Goal: Obtain resource: Obtain resource

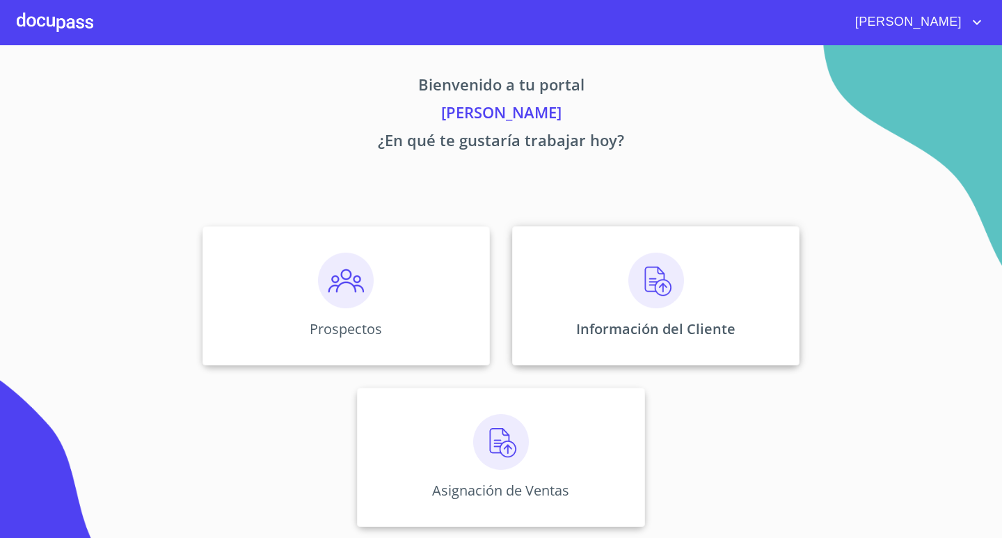
click at [618, 321] on p "Información del Cliente" at bounding box center [655, 328] width 159 height 19
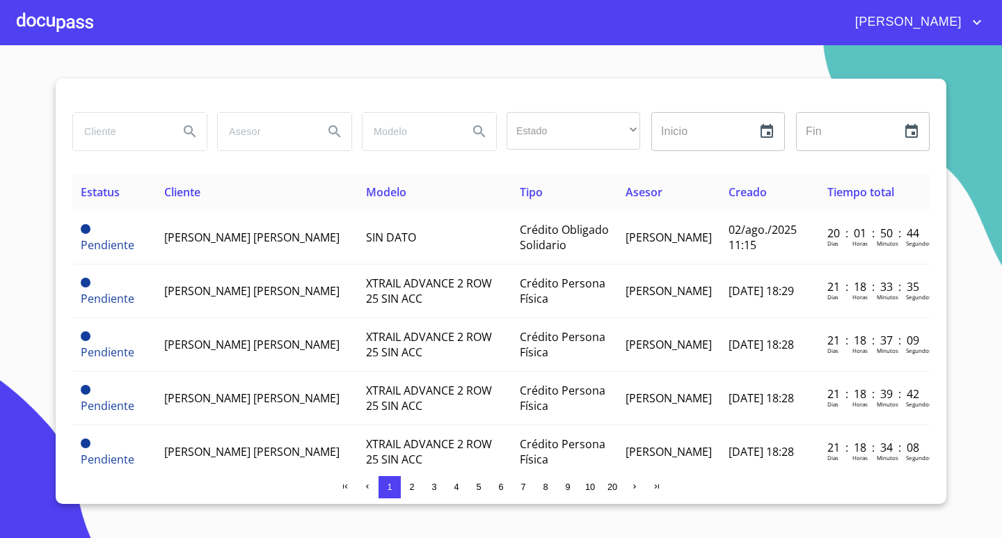
click at [63, 26] on div at bounding box center [55, 22] width 77 height 45
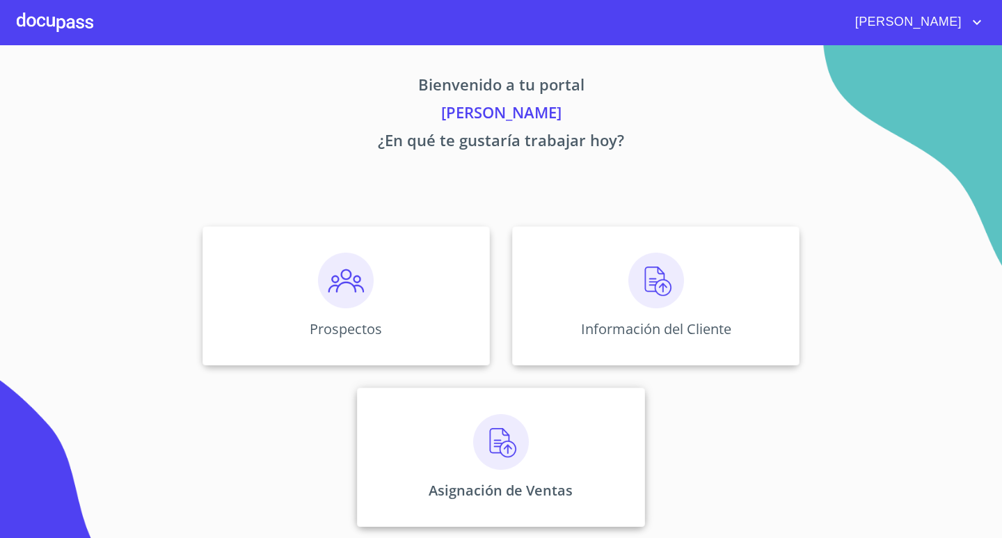
click at [512, 451] on img at bounding box center [501, 442] width 56 height 56
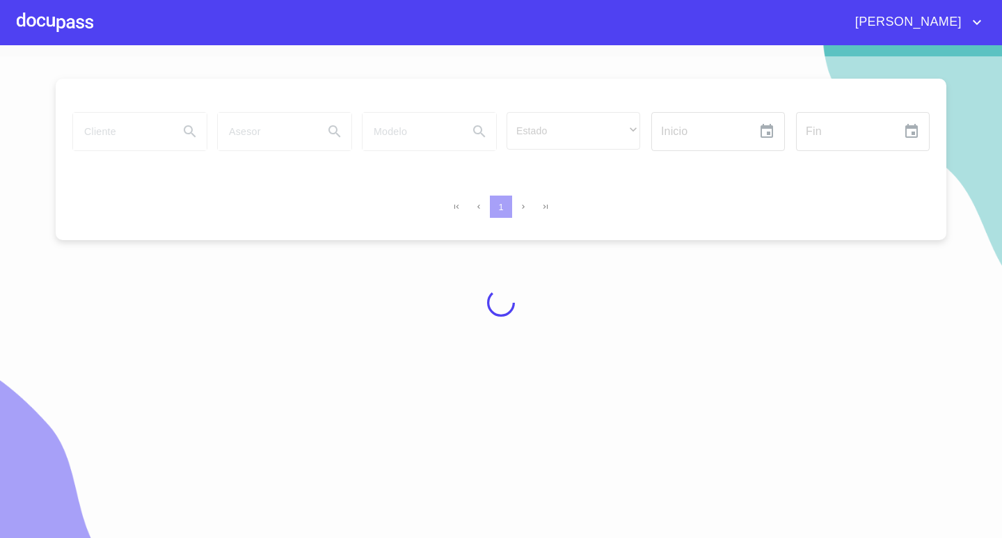
click at [63, 22] on div at bounding box center [55, 22] width 77 height 45
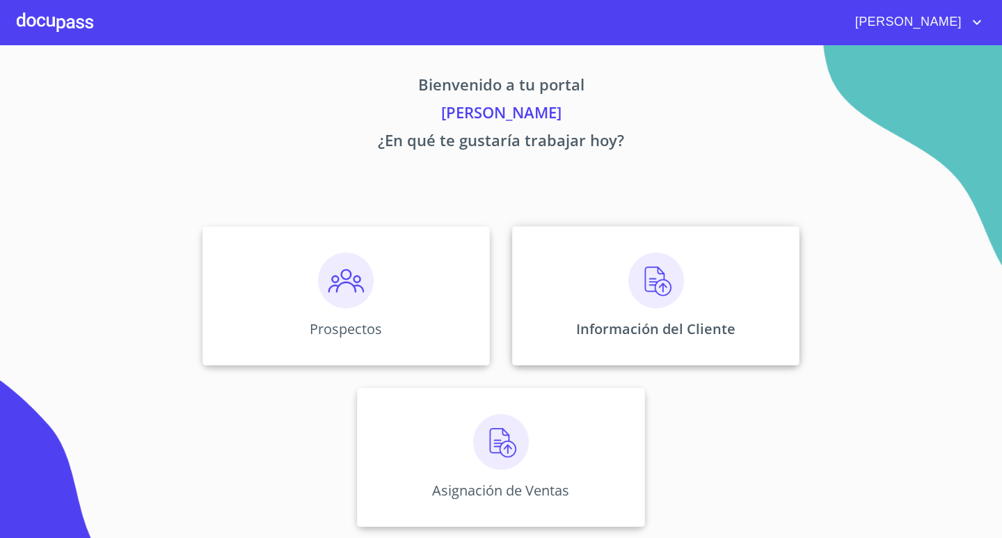
click at [668, 330] on p "Información del Cliente" at bounding box center [655, 328] width 159 height 19
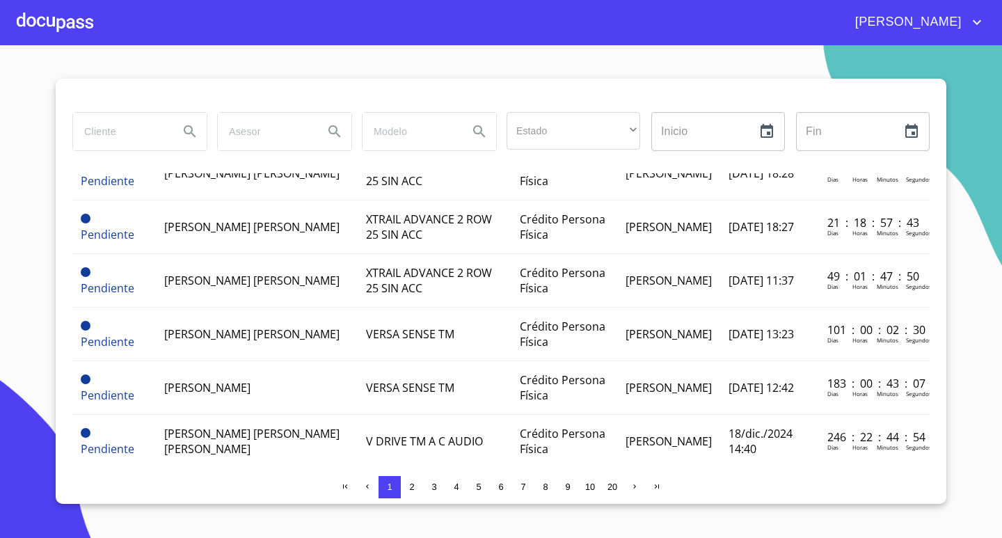
scroll to position [348, 0]
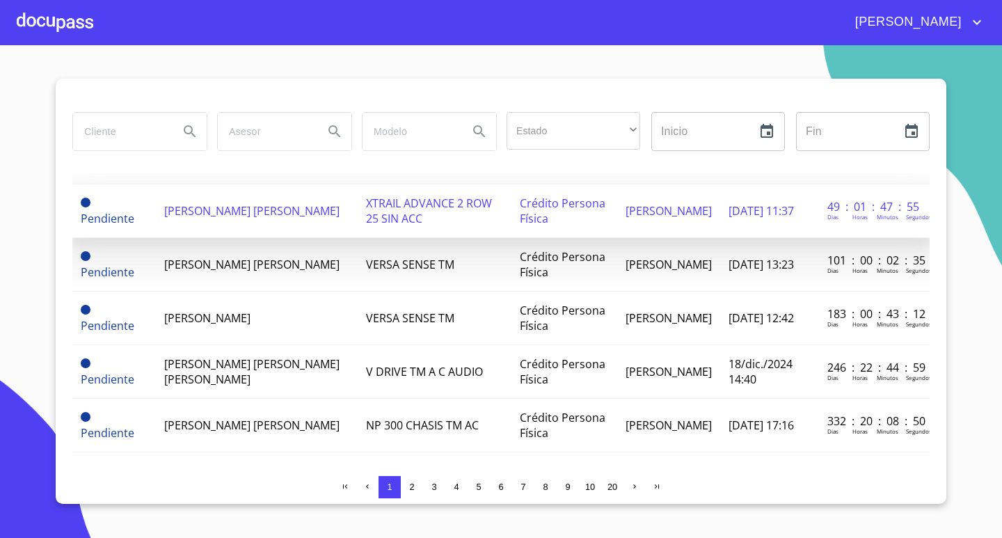
click at [283, 238] on td "[PERSON_NAME] [PERSON_NAME]" at bounding box center [257, 211] width 202 height 54
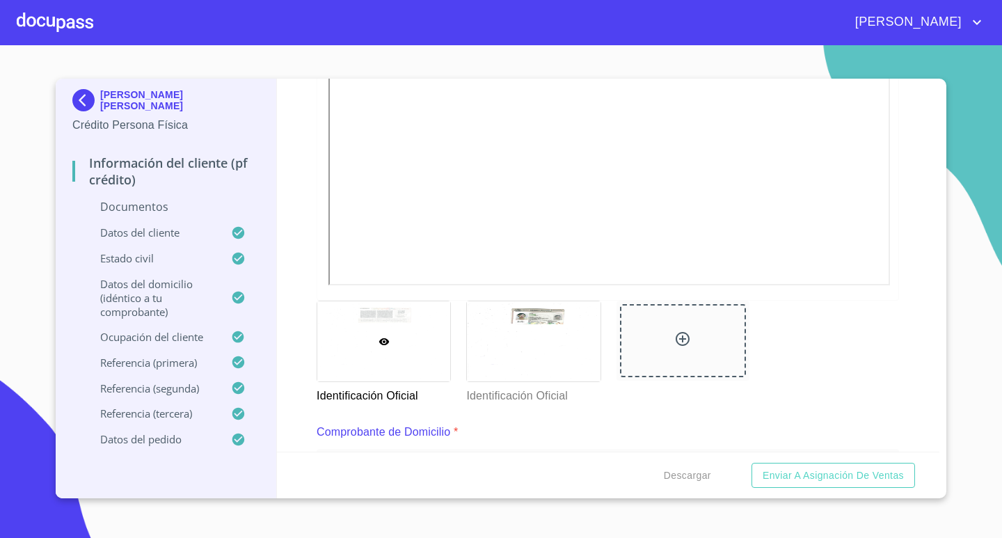
scroll to position [418, 0]
click at [550, 337] on div at bounding box center [533, 340] width 133 height 80
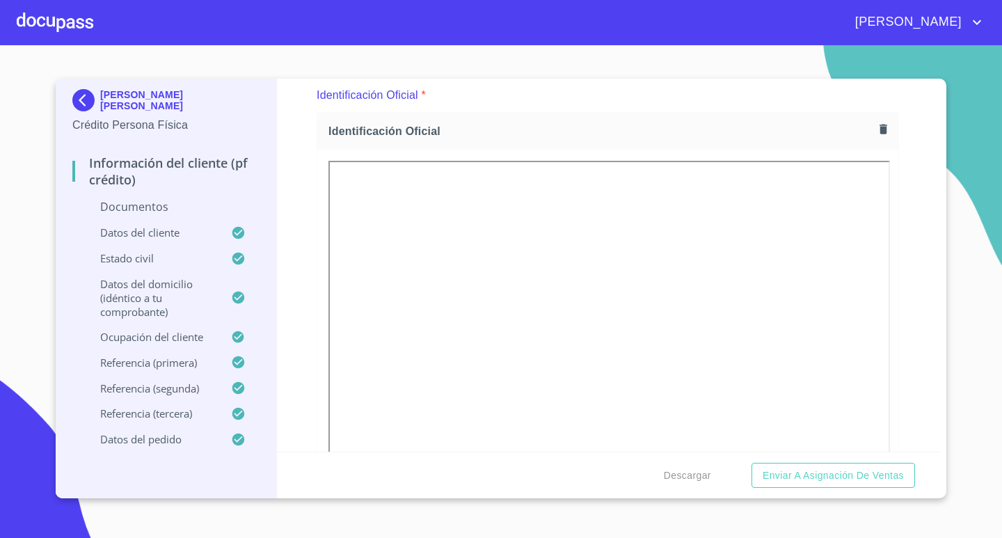
scroll to position [10, 0]
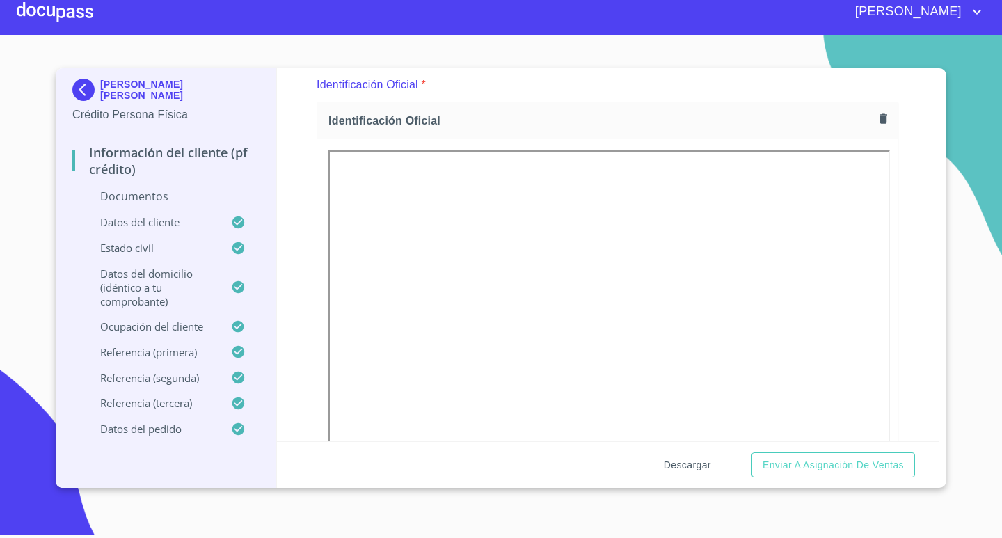
click at [676, 467] on span "Descargar" at bounding box center [687, 465] width 47 height 17
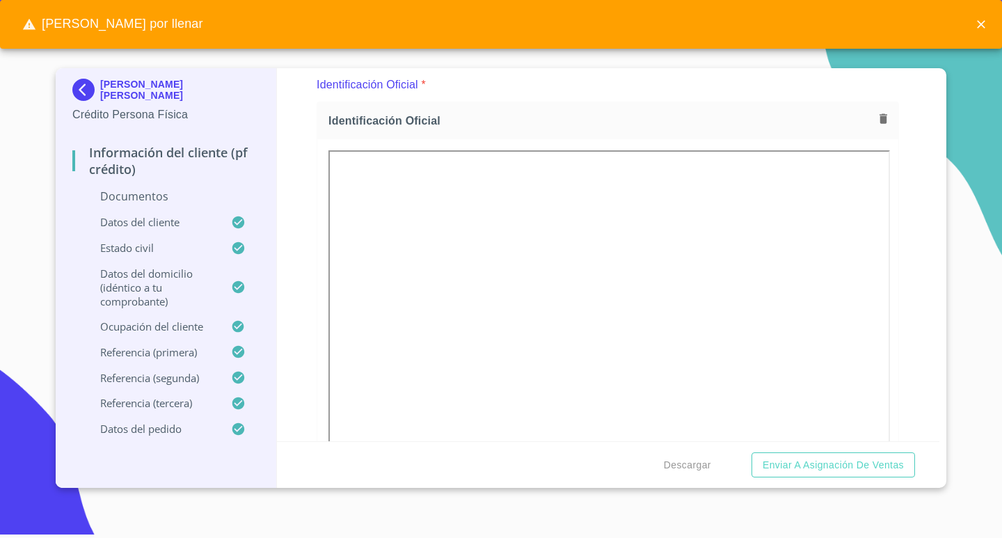
click at [912, 157] on div "Información del cliente (PF crédito) Documentos Documento de identificación.   …" at bounding box center [608, 254] width 663 height 373
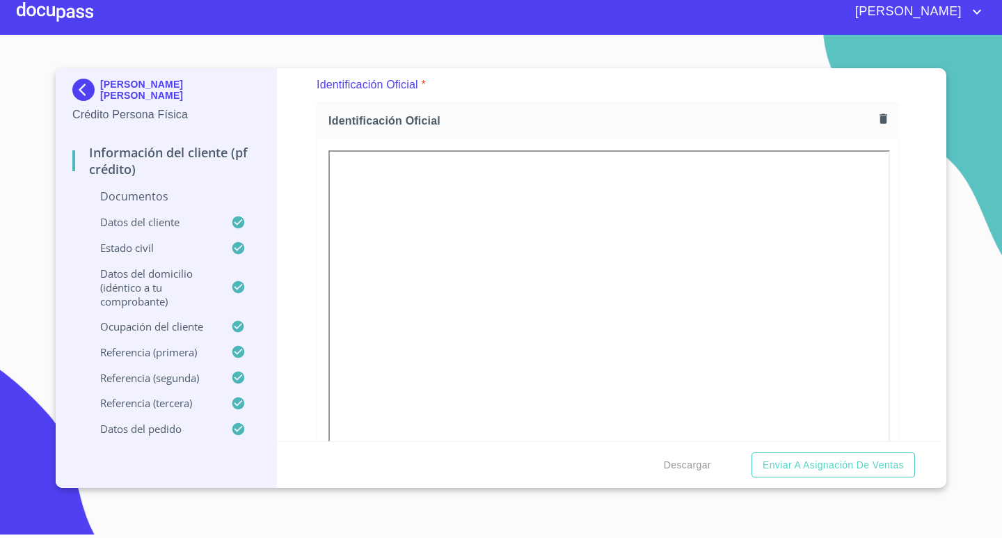
click at [148, 199] on p "Documentos" at bounding box center [165, 196] width 187 height 15
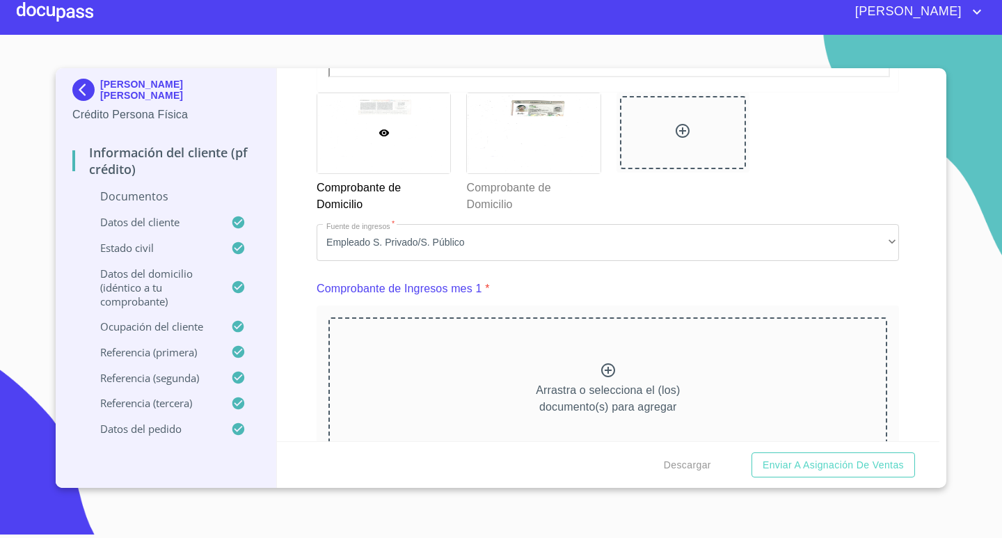
scroll to position [1280, 0]
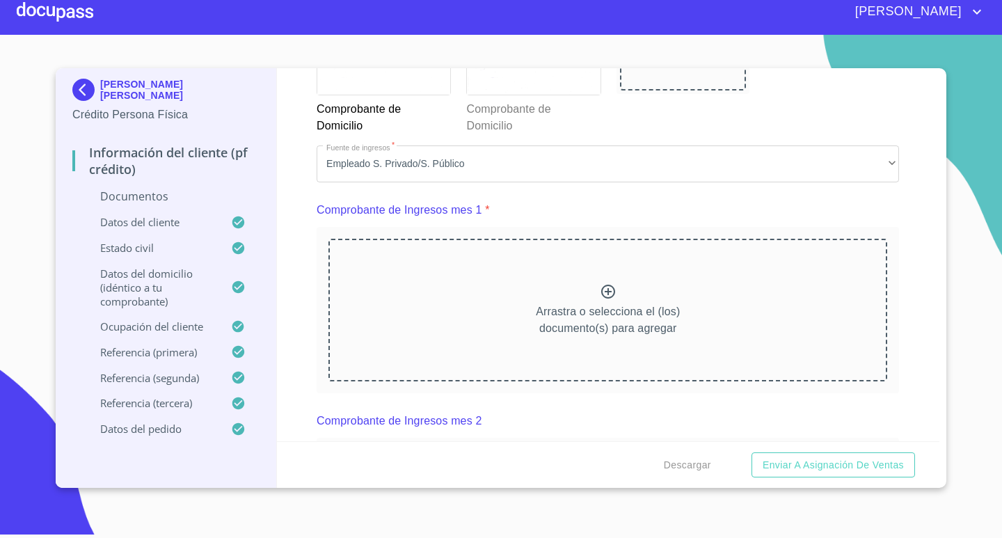
click at [629, 308] on p "Arrastra o selecciona el (los) documento(s) para agregar" at bounding box center [608, 319] width 144 height 33
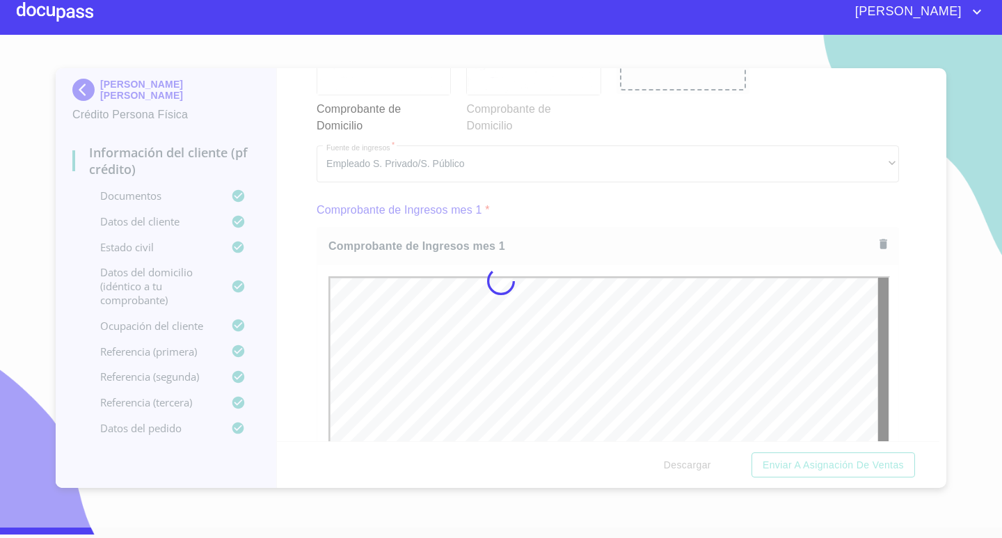
scroll to position [0, 0]
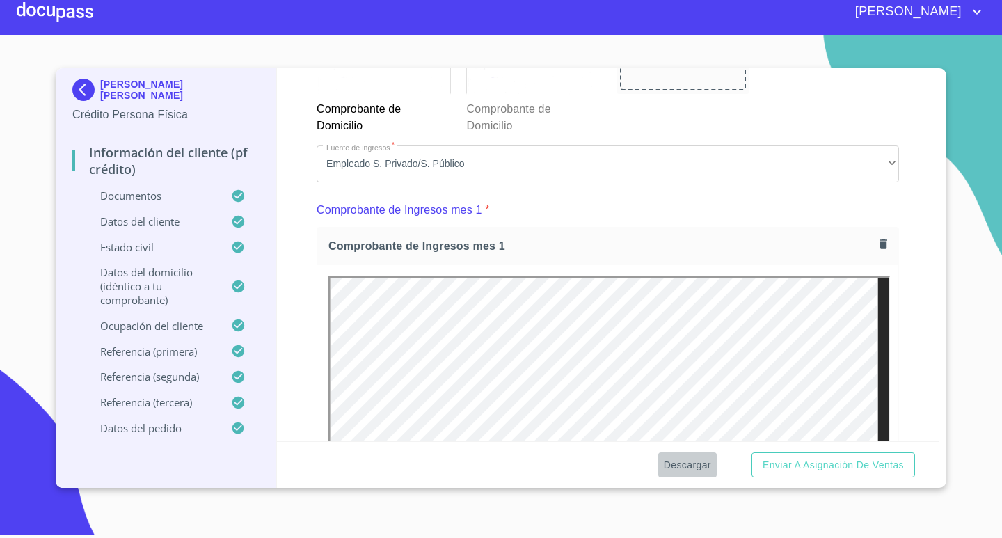
click at [681, 464] on span "Descargar" at bounding box center [687, 465] width 47 height 17
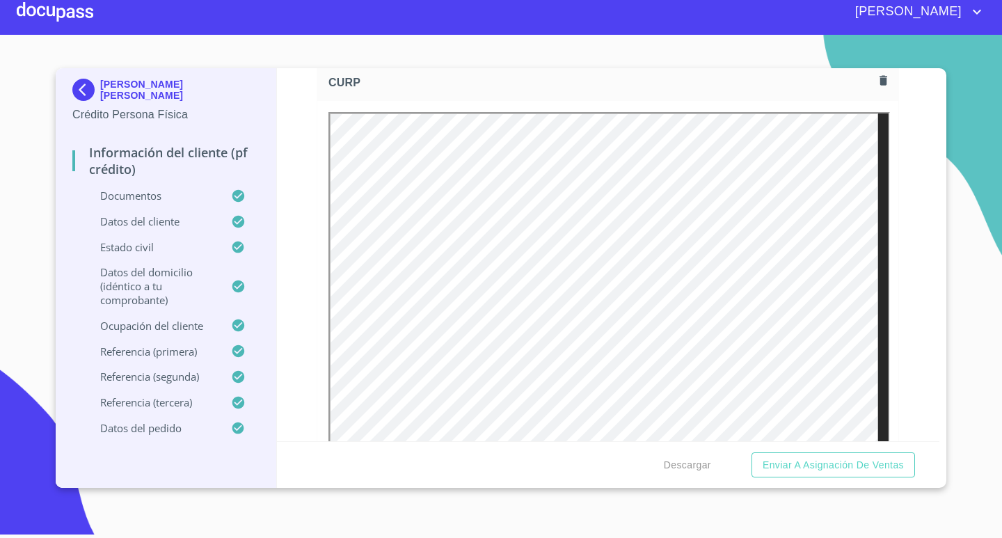
scroll to position [2312, 0]
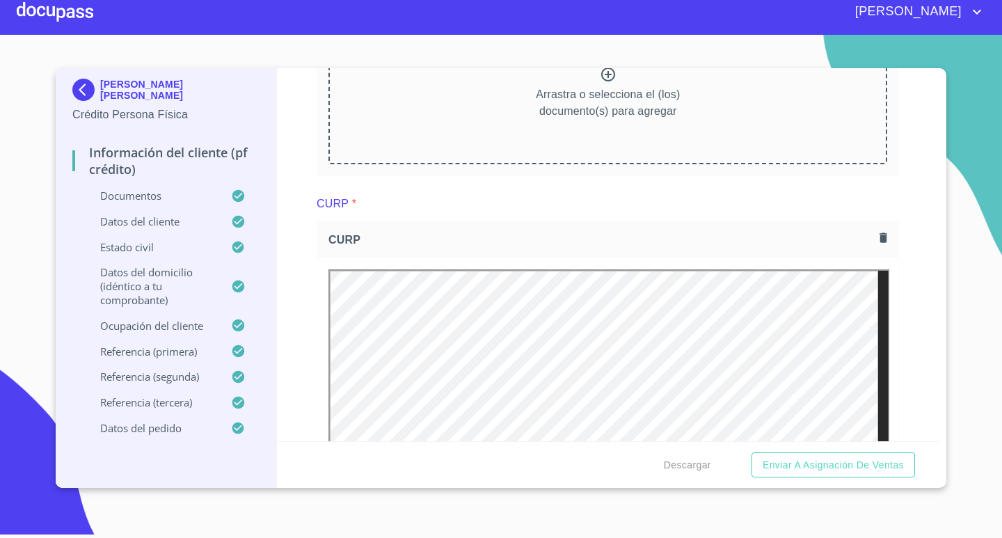
click at [80, 87] on img at bounding box center [86, 90] width 28 height 22
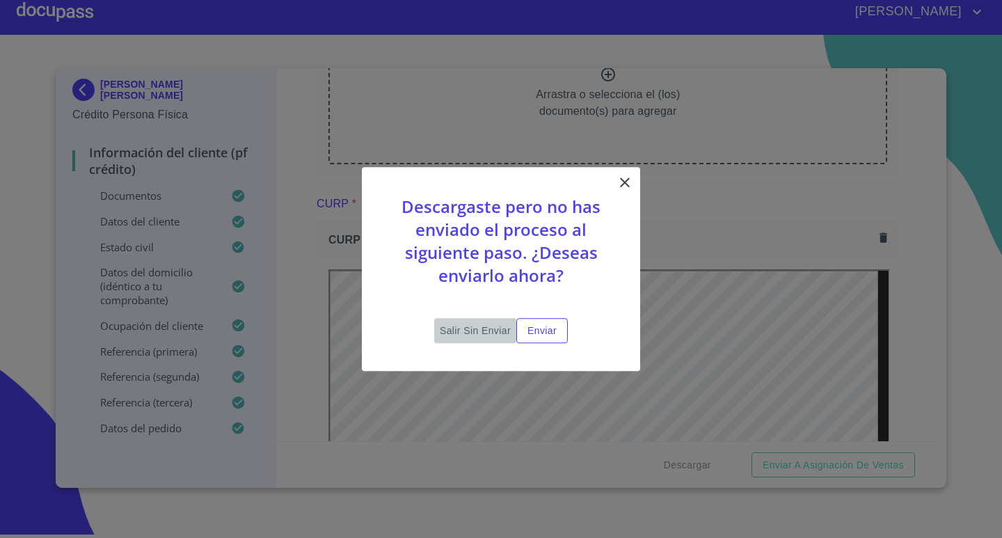
click at [472, 318] on button "Salir sin enviar" at bounding box center [475, 331] width 82 height 26
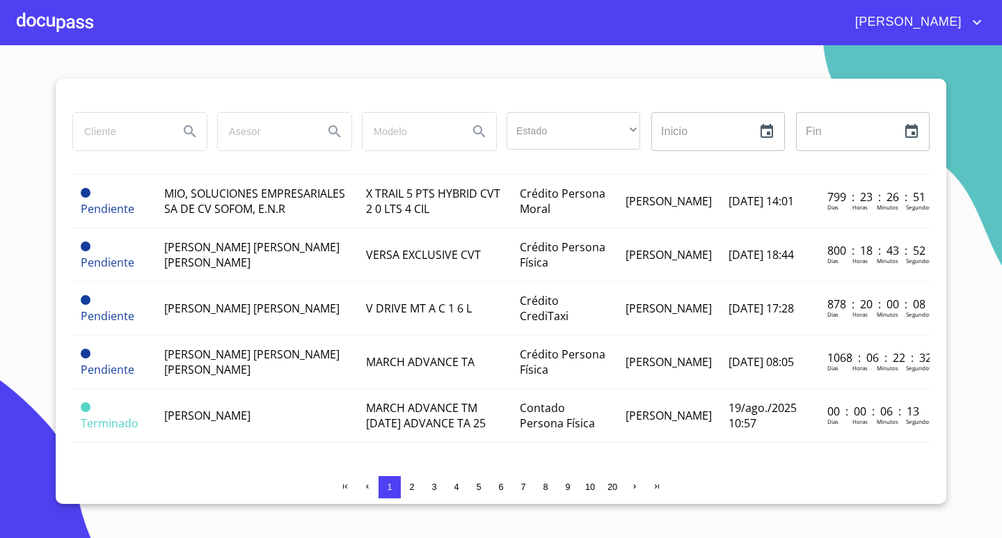
scroll to position [1501, 0]
click at [411, 487] on span "2" at bounding box center [411, 487] width 5 height 10
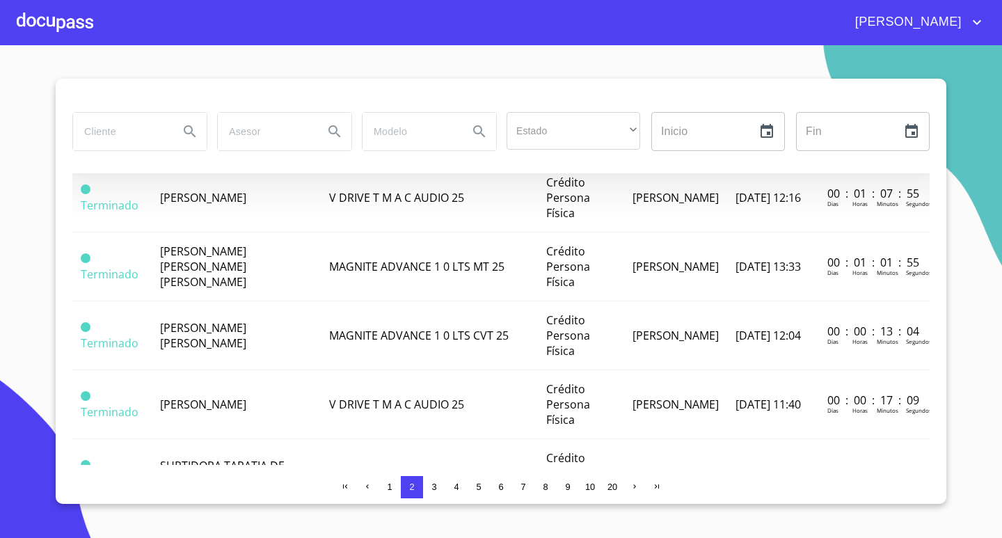
scroll to position [209, 0]
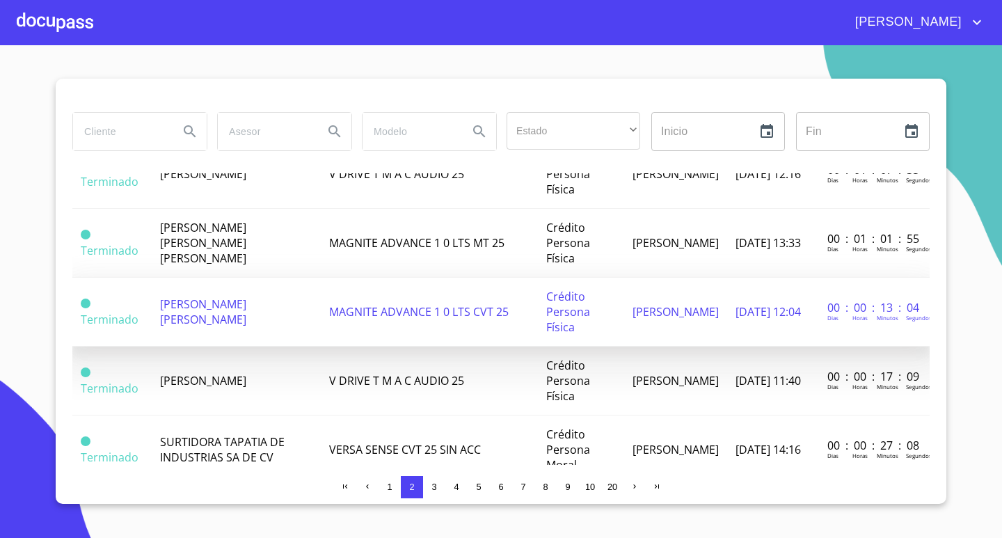
click at [257, 323] on td "[PERSON_NAME] [PERSON_NAME]" at bounding box center [236, 312] width 169 height 69
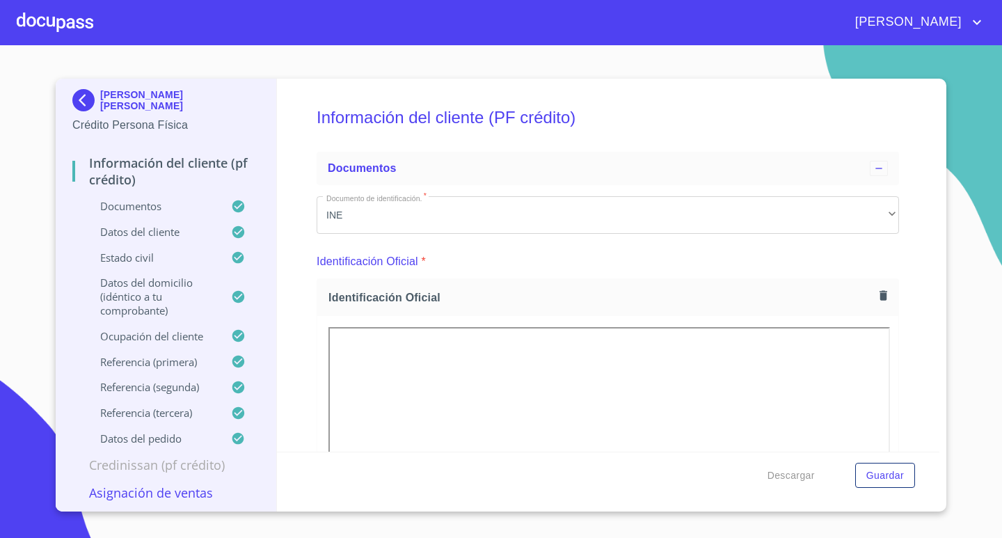
scroll to position [139, 0]
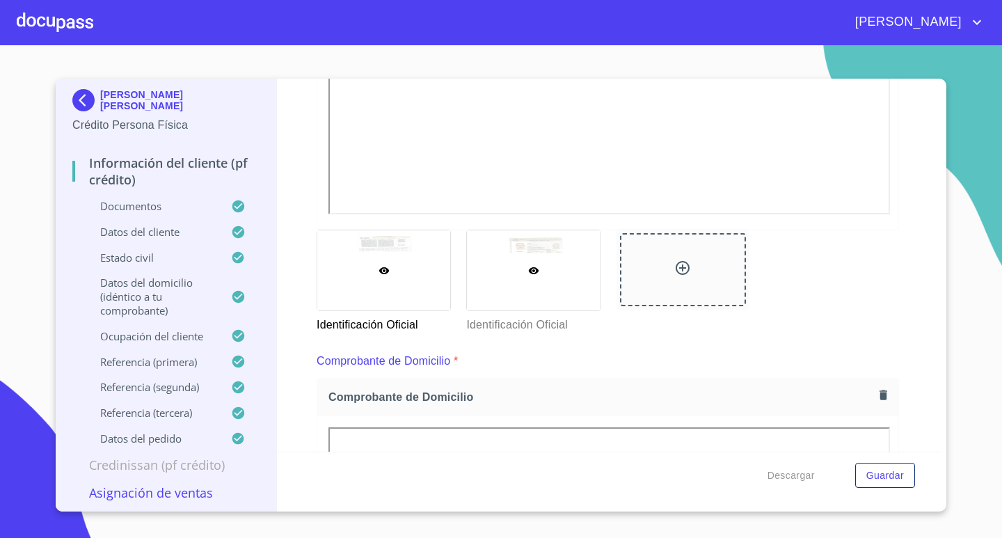
click at [577, 279] on div at bounding box center [533, 270] width 133 height 80
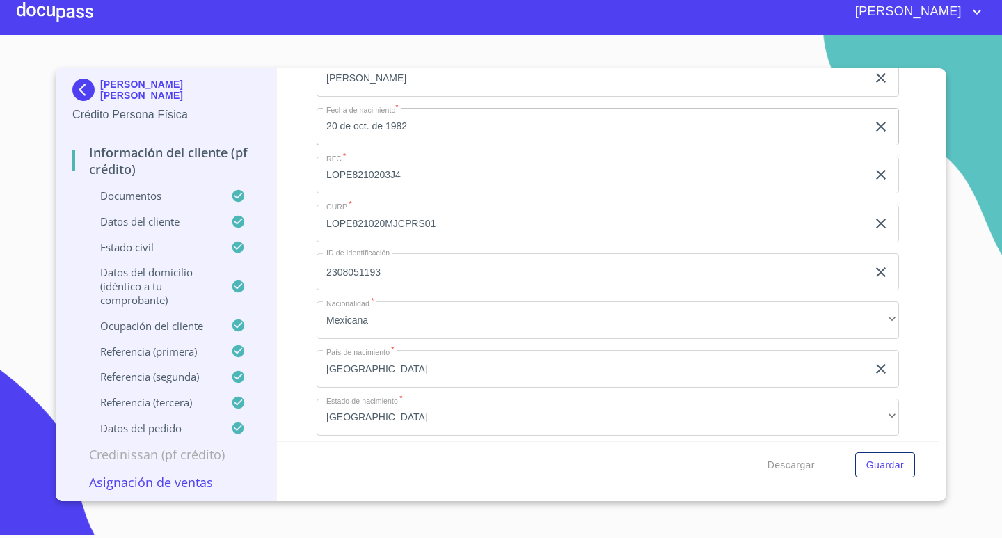
scroll to position [3090, 0]
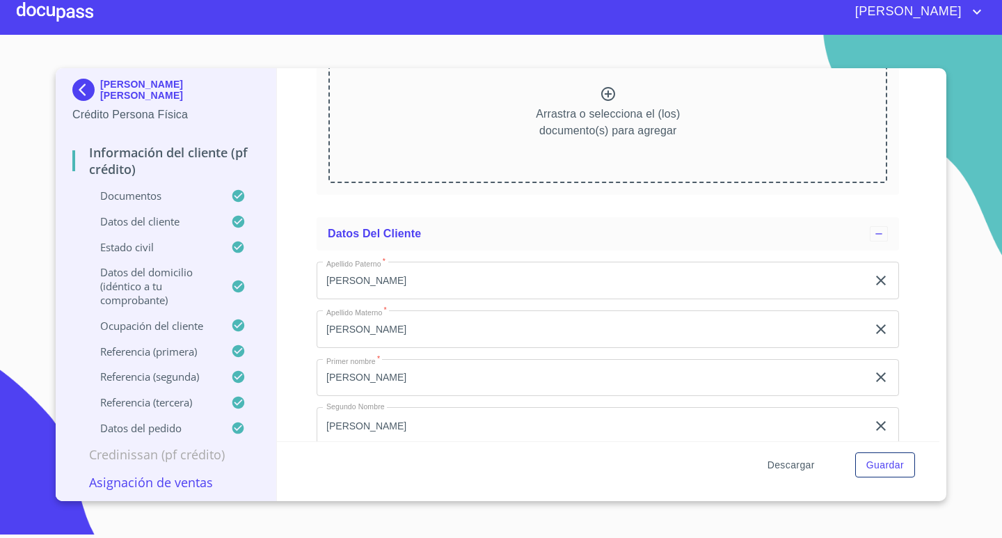
click at [796, 468] on span "Descargar" at bounding box center [791, 465] width 47 height 17
click at [84, 86] on img at bounding box center [86, 90] width 28 height 22
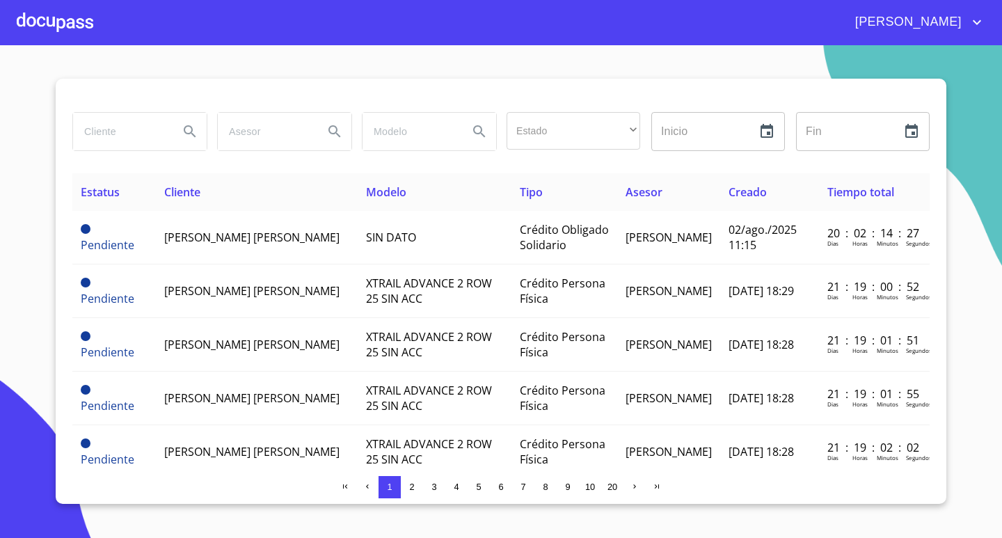
click at [413, 486] on span "2" at bounding box center [411, 487] width 5 height 10
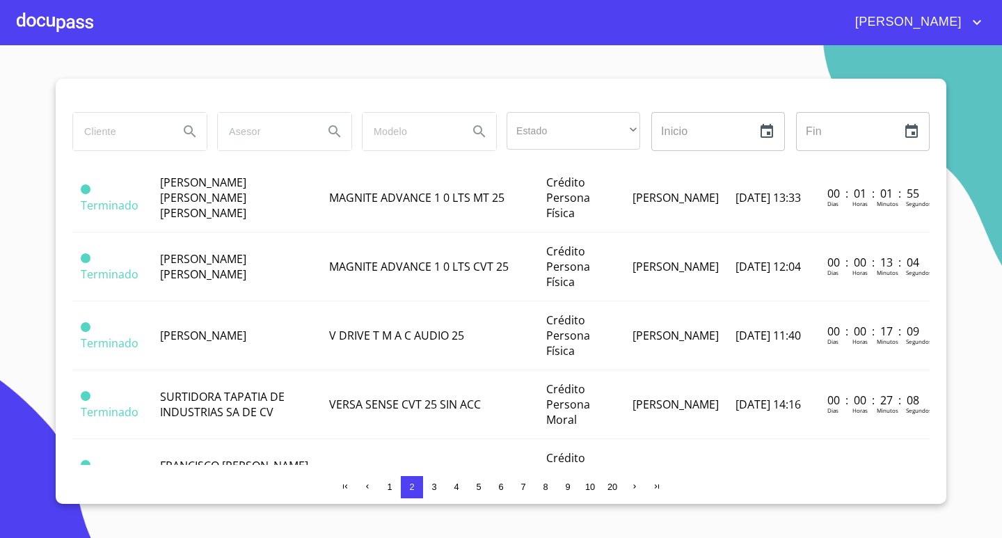
scroll to position [278, 0]
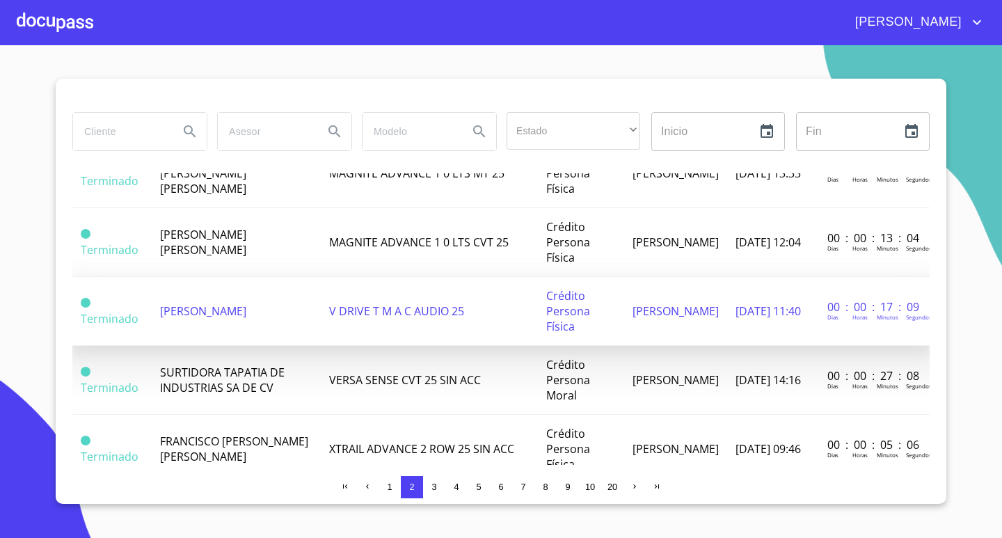
click at [246, 315] on span "[PERSON_NAME]" at bounding box center [203, 310] width 86 height 15
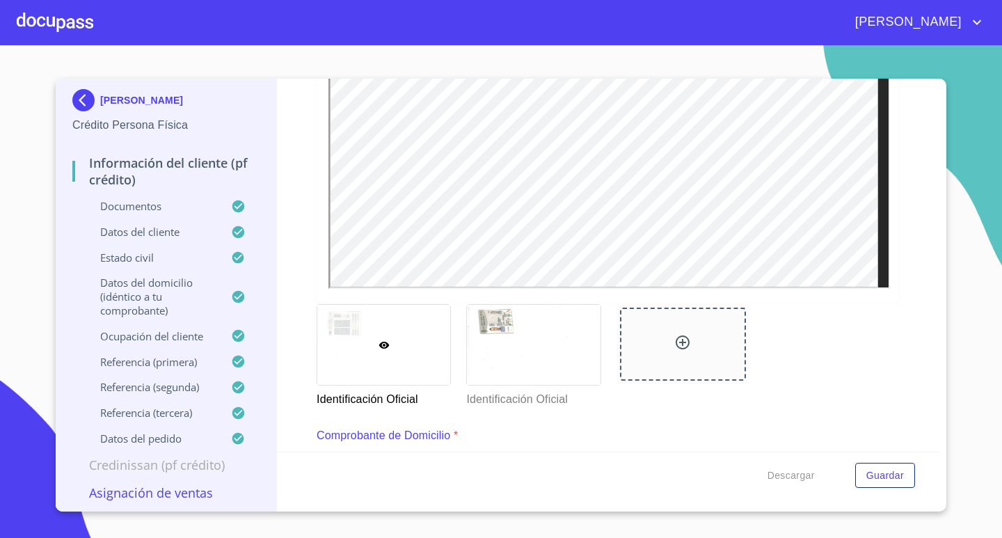
scroll to position [418, 0]
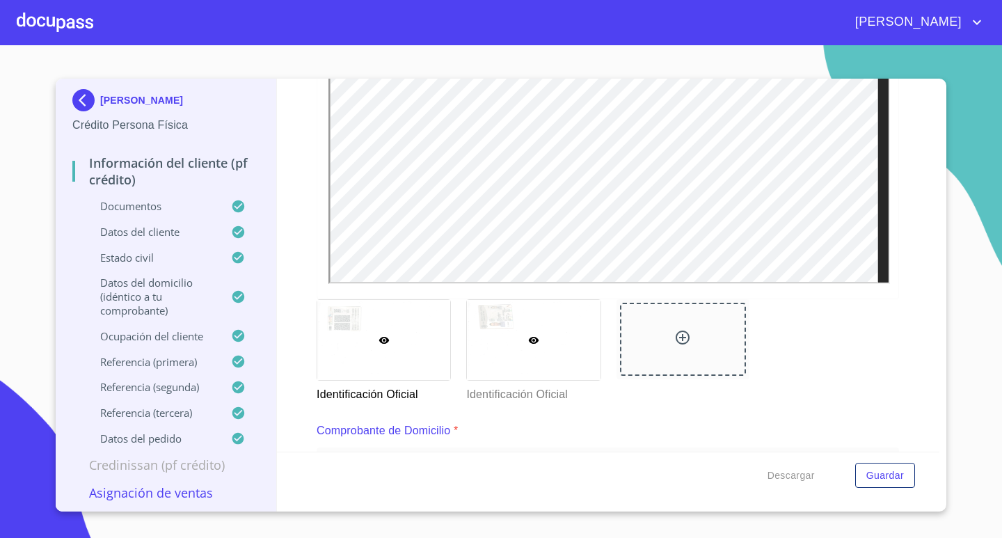
click at [571, 363] on div at bounding box center [533, 340] width 133 height 80
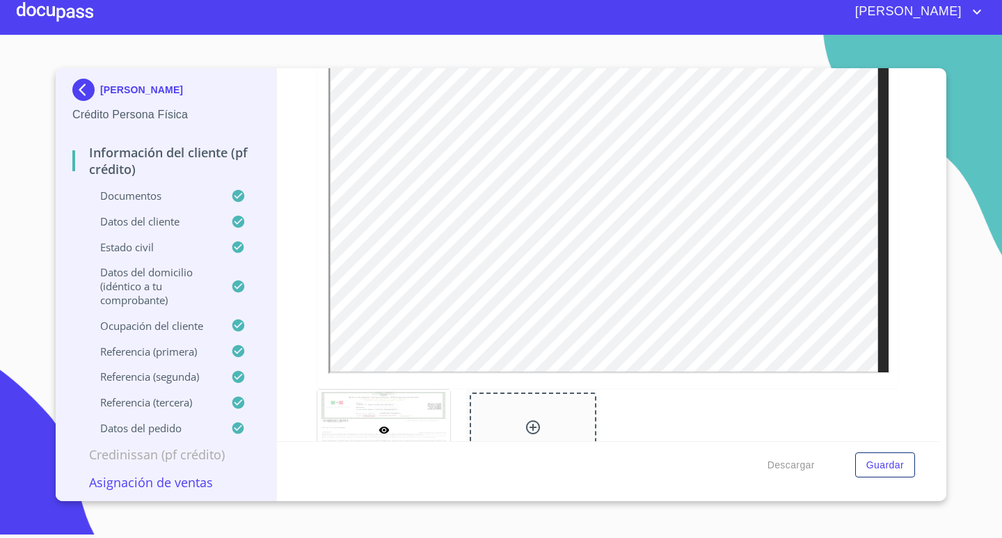
scroll to position [3716, 0]
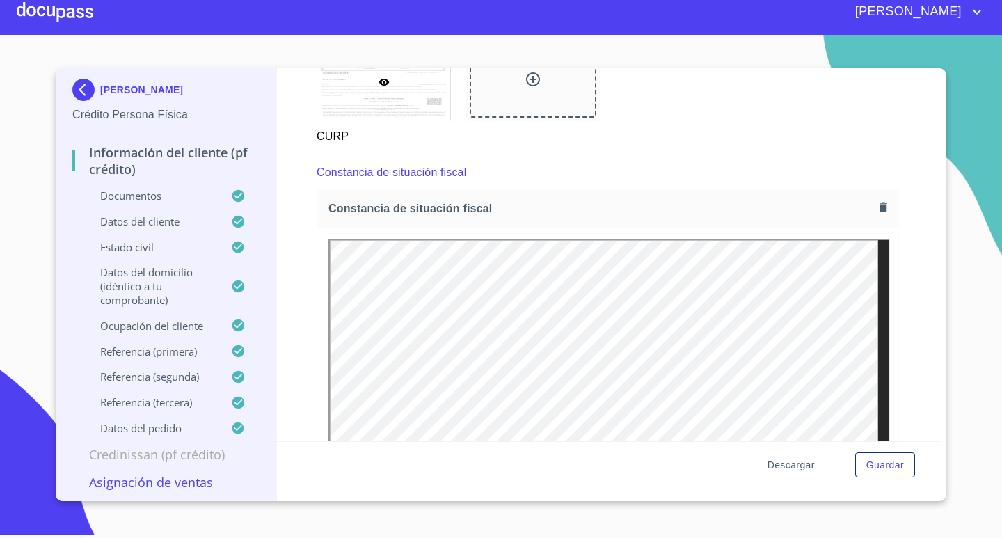
click at [807, 470] on span "Descargar" at bounding box center [791, 465] width 47 height 17
